Goal: Check status

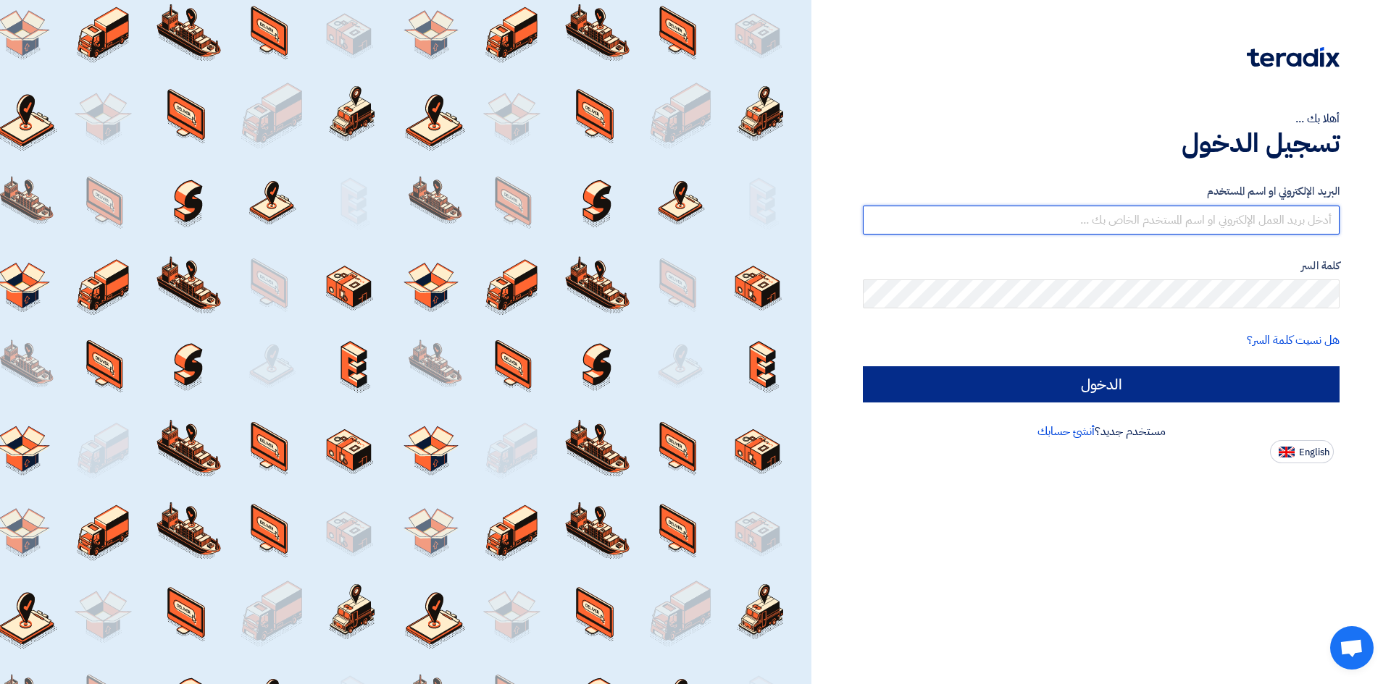
type input "[PERSON_NAME][EMAIL_ADDRESS][DOMAIN_NAME]"
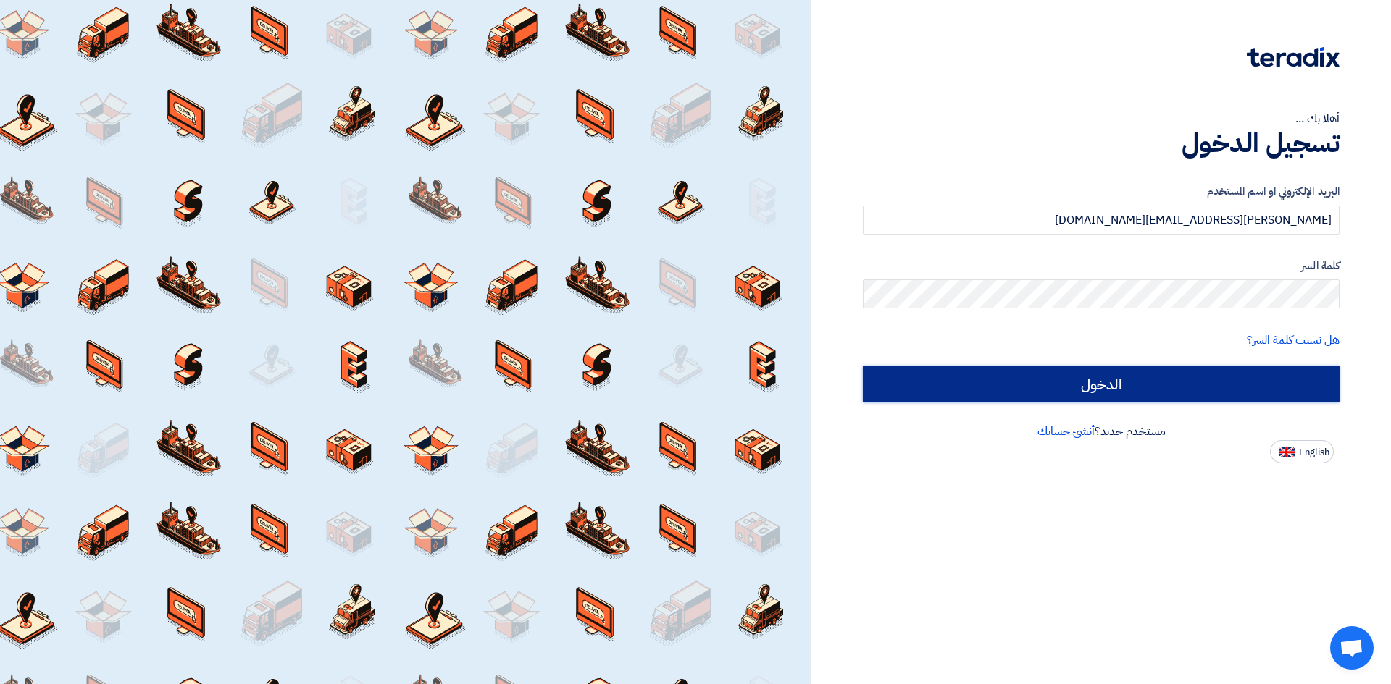
click at [913, 397] on input "الدخول" at bounding box center [1101, 384] width 477 height 36
type input "Sign in"
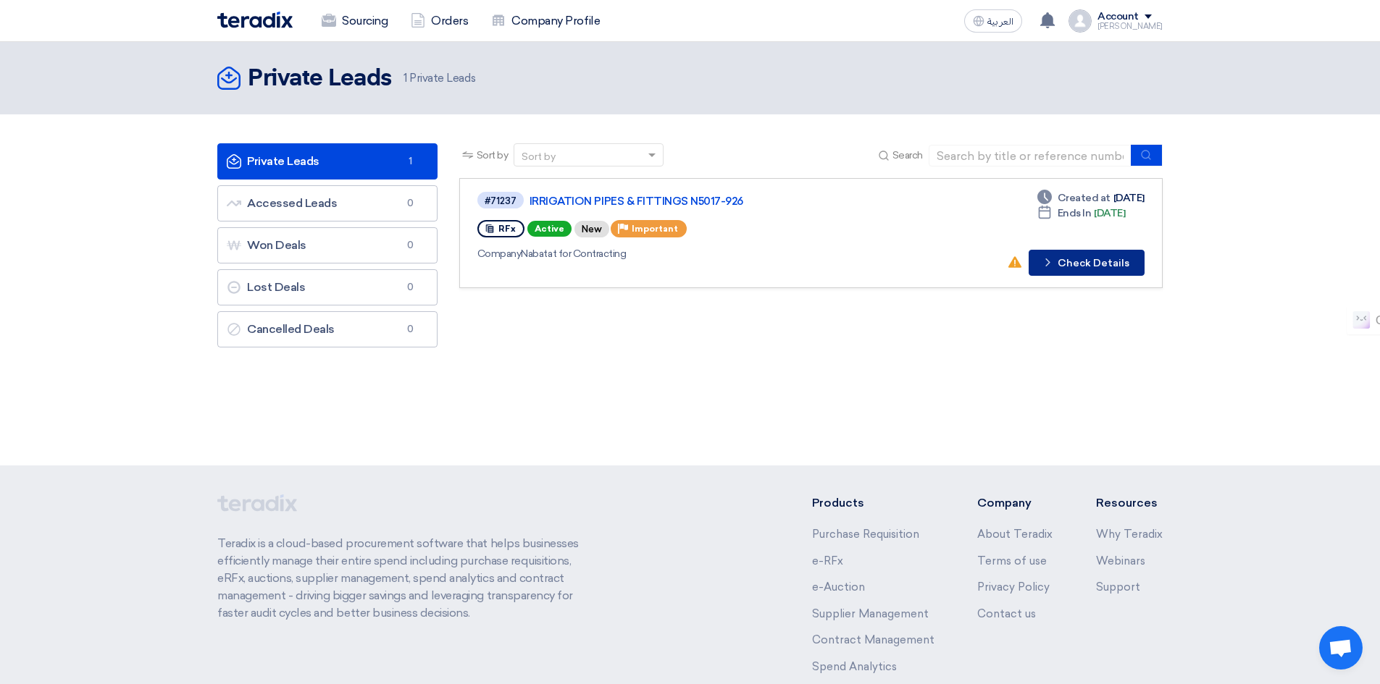
click at [1071, 261] on button "Check details Check Details" at bounding box center [1087, 263] width 116 height 26
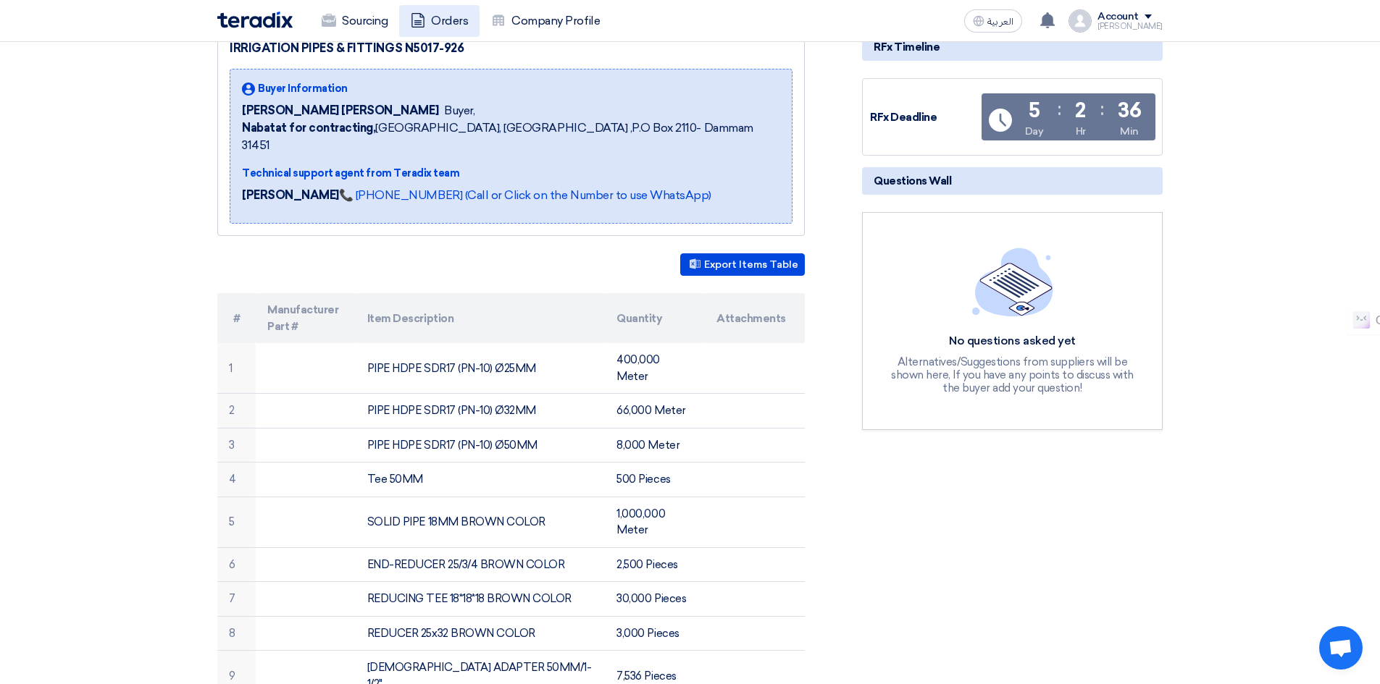
scroll to position [217, 0]
